Goal: Task Accomplishment & Management: Manage account settings

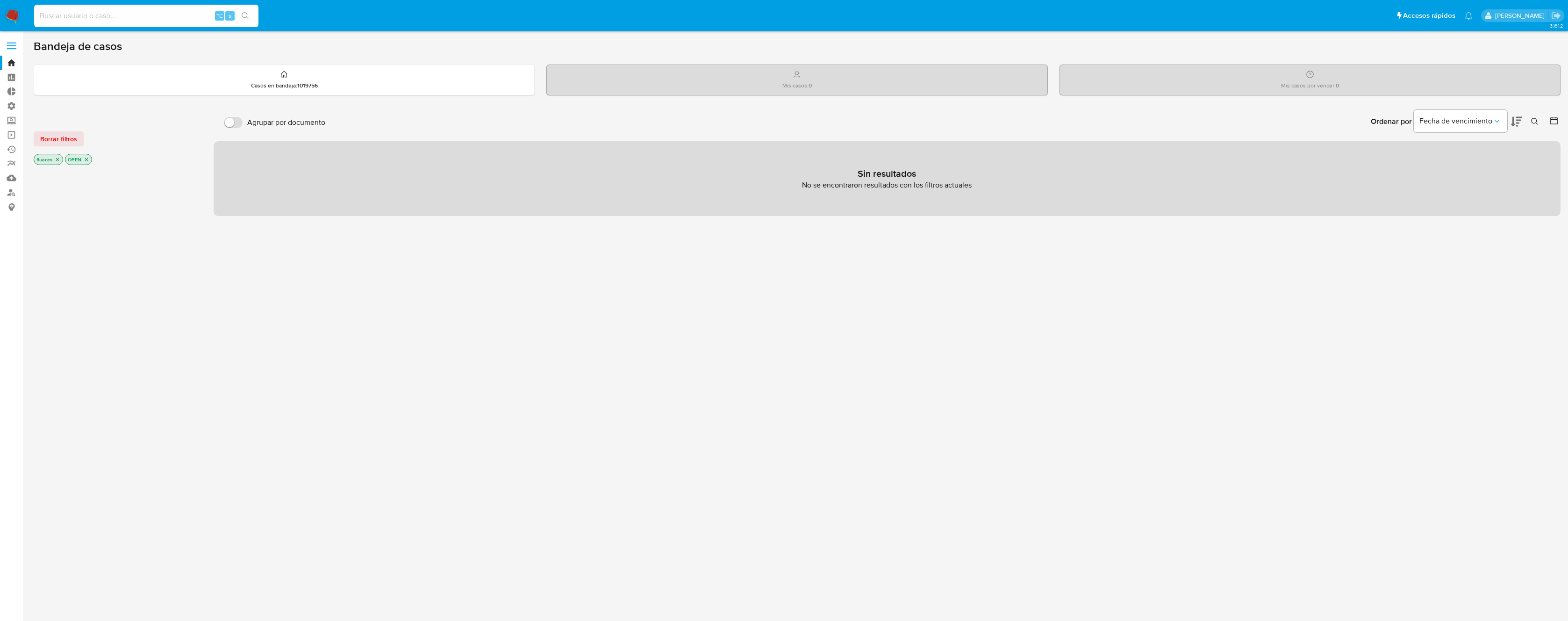
click at [187, 18] on input at bounding box center [146, 16] width 225 height 12
type input "ragnarokian"
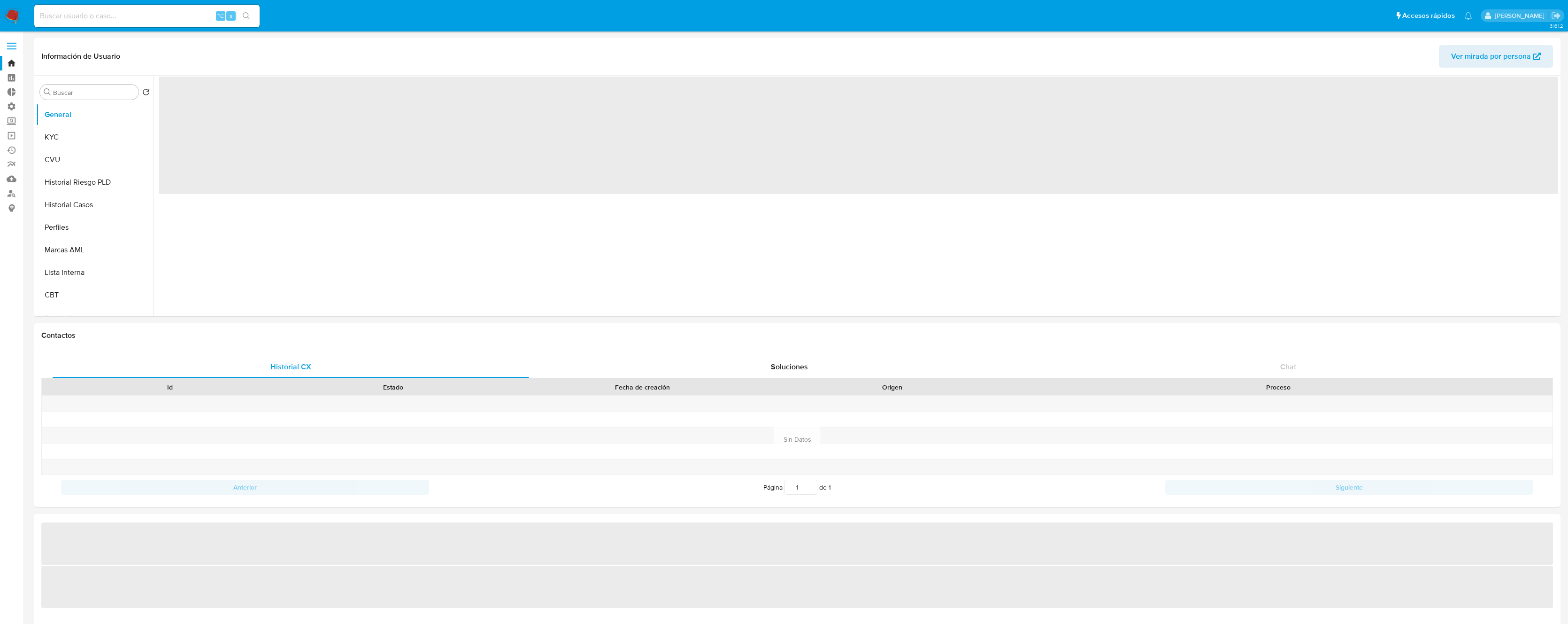
select select "10"
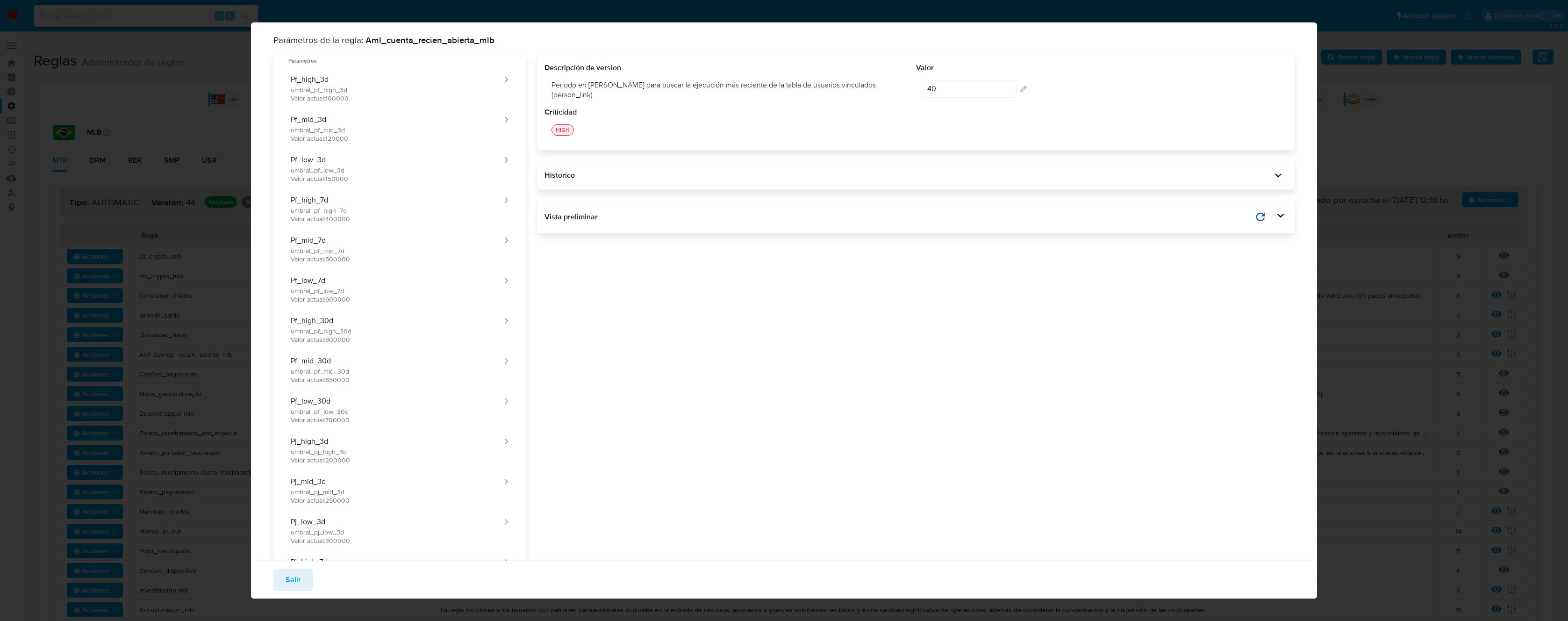
click at [1274, 214] on icon at bounding box center [1280, 215] width 13 height 13
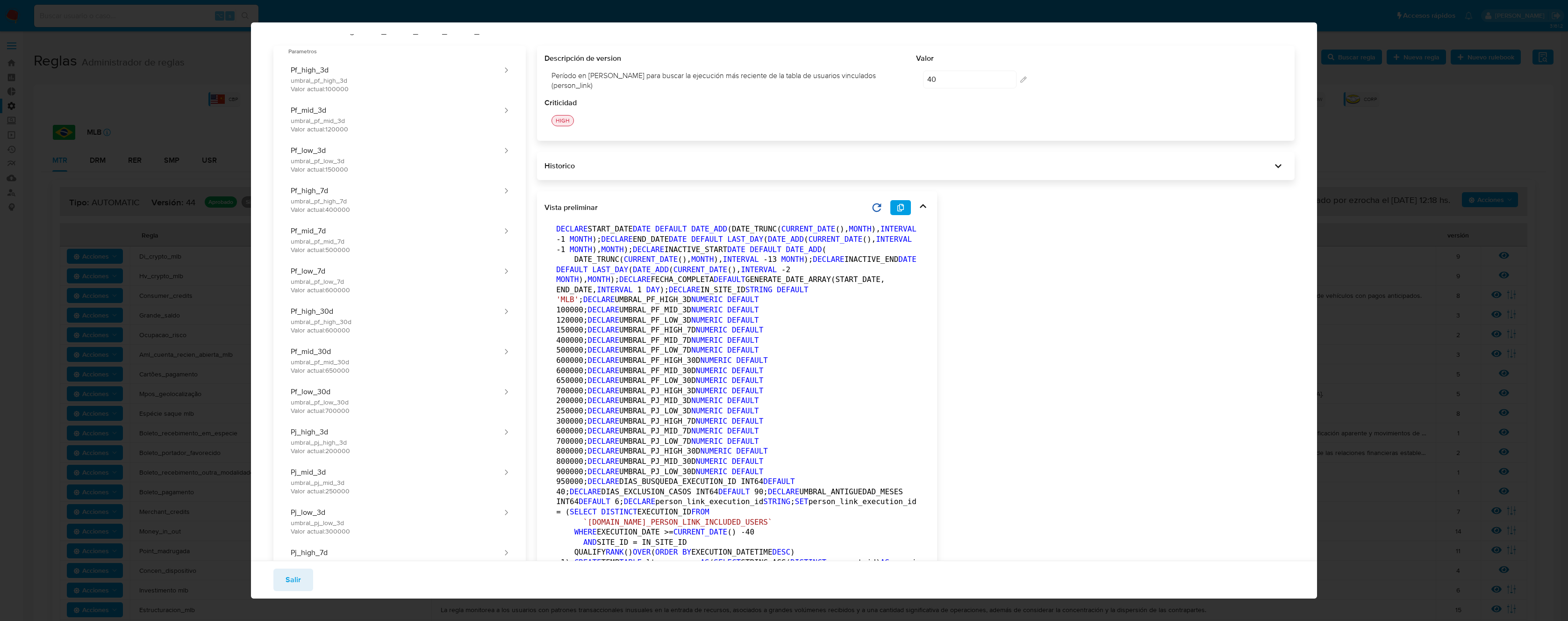
scroll to position [19, 0]
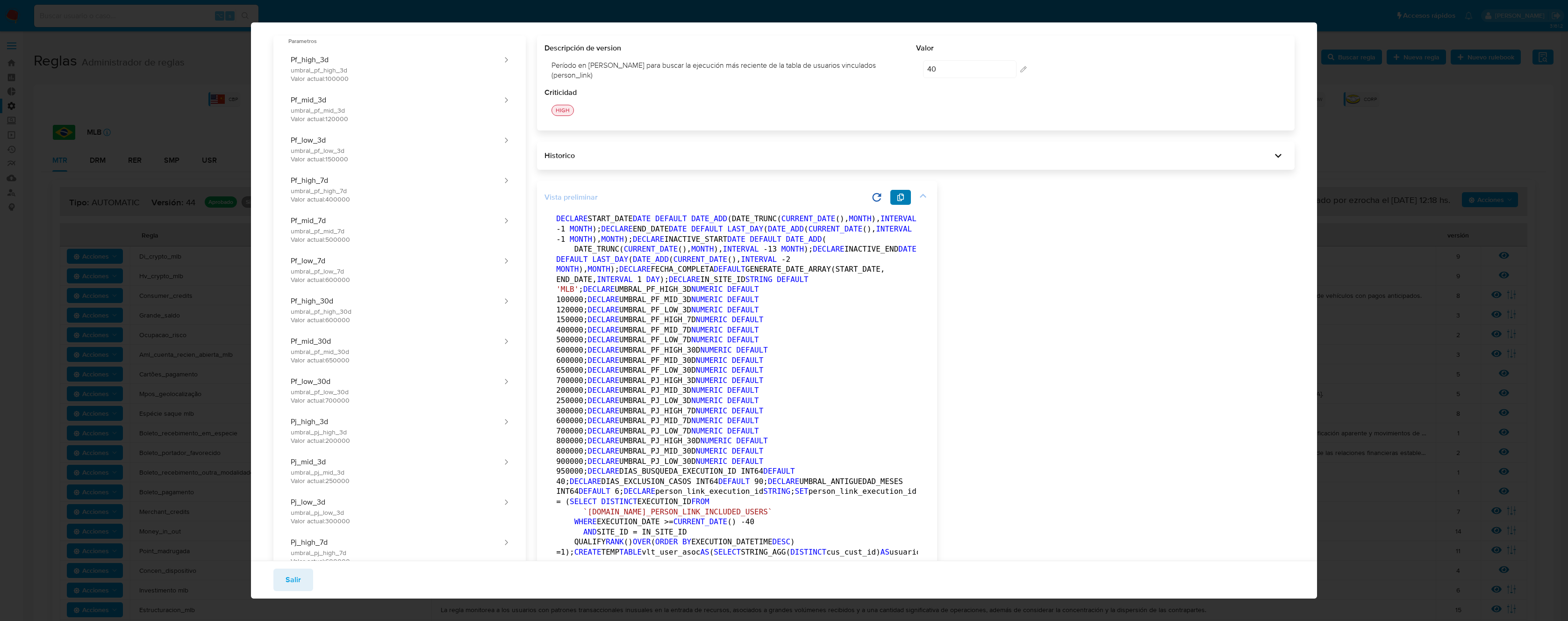
click at [902, 194] on icon "button" at bounding box center [900, 197] width 7 height 7
